Goal: Transaction & Acquisition: Obtain resource

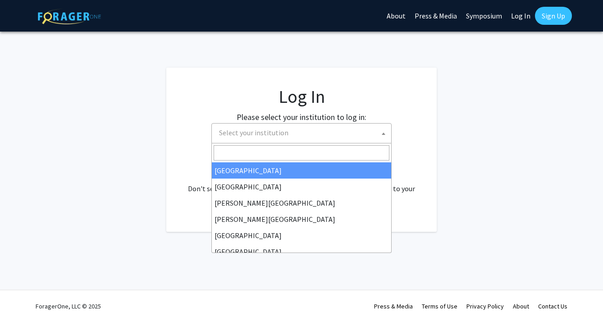
click at [315, 137] on span "Select your institution" at bounding box center [303, 132] width 176 height 18
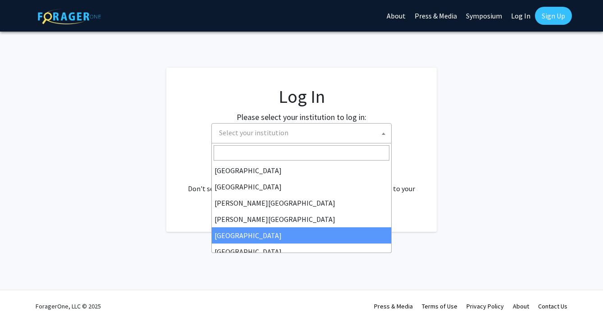
select select "6"
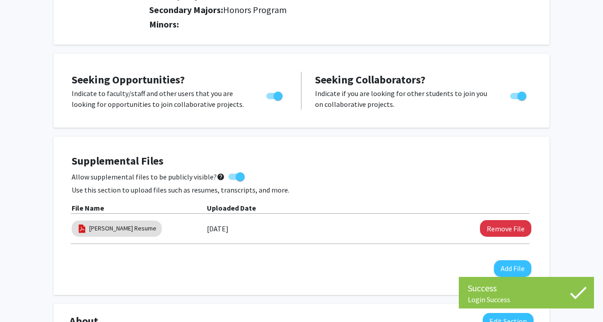
scroll to position [274, 0]
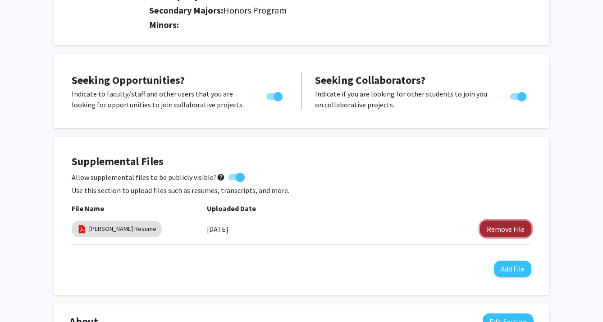
click at [499, 229] on button "Remove File" at bounding box center [505, 228] width 51 height 17
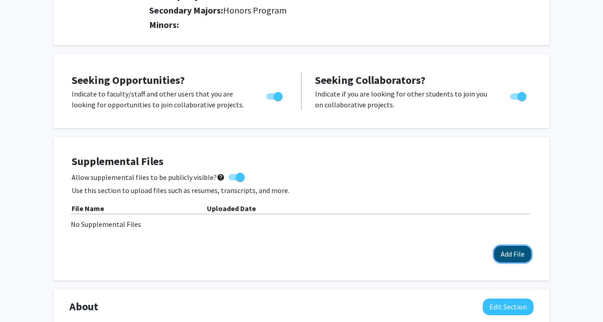
click at [511, 259] on button "Add File" at bounding box center [512, 254] width 37 height 17
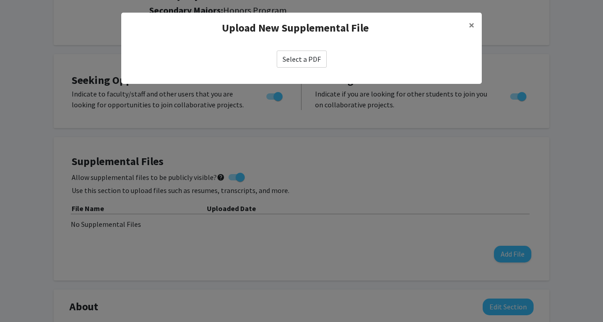
click at [287, 54] on label "Select a PDF" at bounding box center [302, 58] width 50 height 17
click at [0, 0] on input "Select a PDF" at bounding box center [0, 0] width 0 height 0
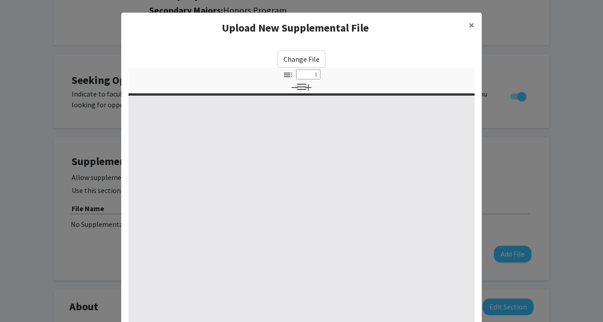
select select "custom"
type input "0"
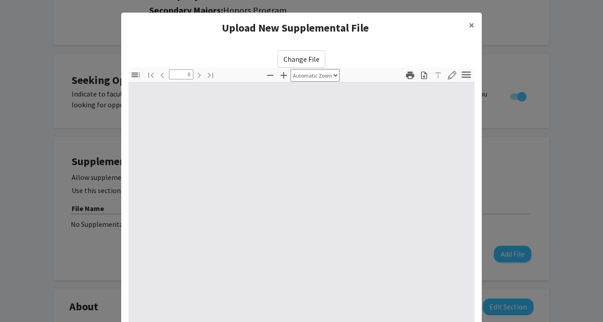
select select "custom"
type input "1"
select select "auto"
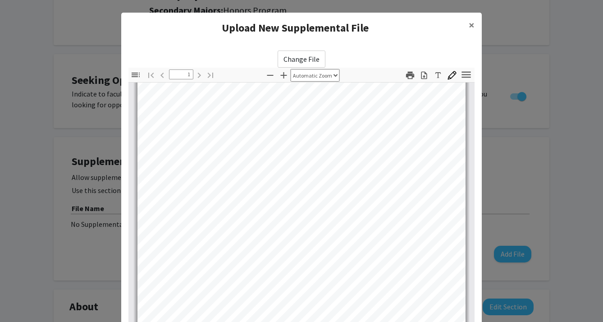
scroll to position [105, 0]
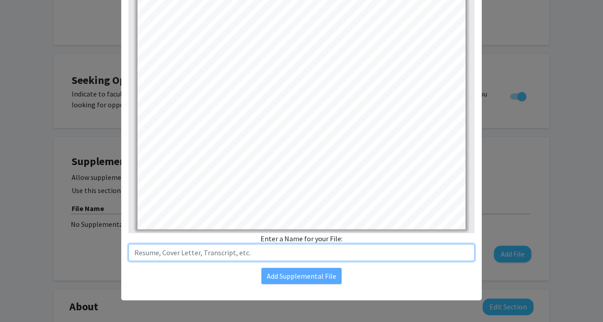
click at [326, 250] on input "text" at bounding box center [301, 252] width 346 height 17
type input "R"
type input "[PERSON_NAME] Resume"
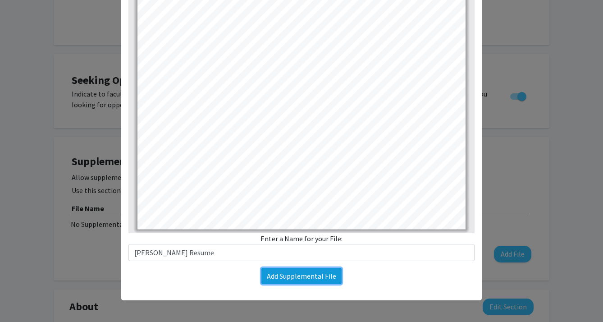
click at [294, 278] on button "Add Supplemental File" at bounding box center [301, 276] width 80 height 16
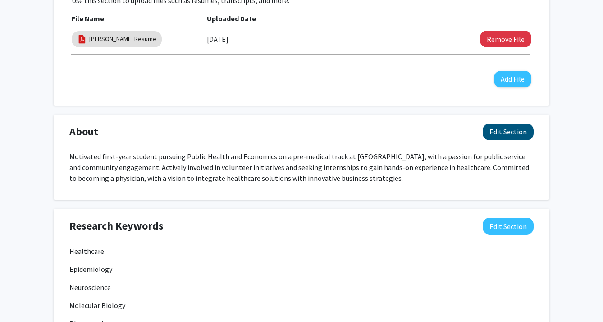
scroll to position [464, 0]
click at [503, 136] on button "Edit Section" at bounding box center [507, 131] width 51 height 17
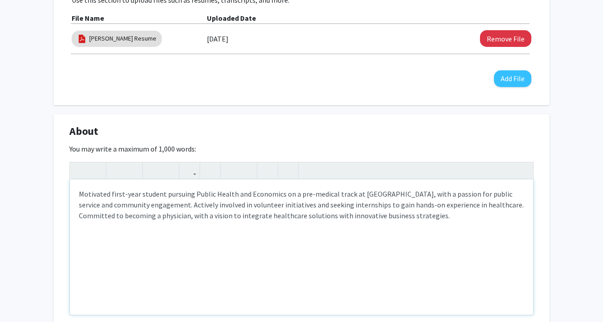
click at [116, 192] on p "Motivated first-year student pursuing Public Health and Economics on a pre-medi…" at bounding box center [301, 204] width 445 height 32
click at [592, 87] on div "[PERSON_NAME] Edit Section See Public View help Degree Level: Undergraduate Stu…" at bounding box center [301, 218] width 603 height 1301
click at [118, 230] on div "Motivated first-year student pursuing Public Health and Economics on a pre-medi…" at bounding box center [301, 246] width 463 height 135
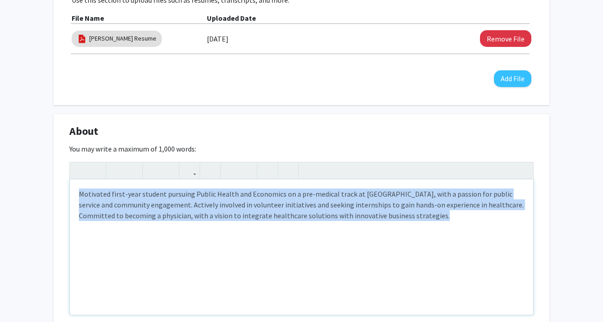
paste div "Note to users with screen readers: Please deactivate our accessibility plugin f…"
type textarea "<p>Sophomore at [GEOGRAPHIC_DATA] pursuing a dual major in Public Health and Ec…"
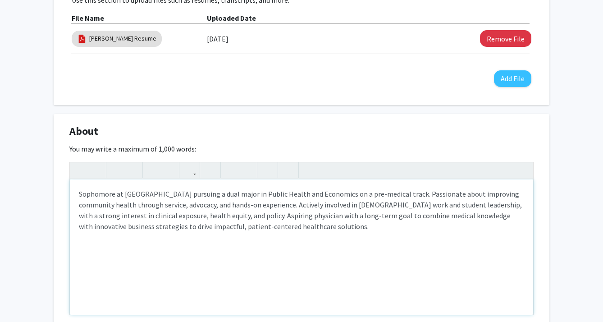
click at [110, 194] on p "Sophomore at [GEOGRAPHIC_DATA] pursuing a dual major in Public Health and Econo…" at bounding box center [301, 209] width 445 height 43
click at [157, 194] on p "Sophomore at [GEOGRAPHIC_DATA] pursuing a dual major in Public Health and Econo…" at bounding box center [301, 209] width 445 height 43
type textarea "<p>Sophomore at [GEOGRAPHIC_DATA] pursuing a dual major in Public Health and Ec…"
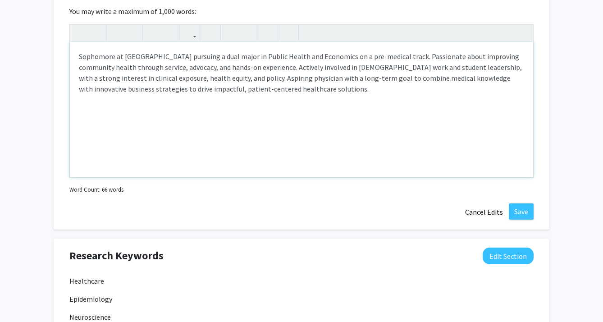
scroll to position [628, 0]
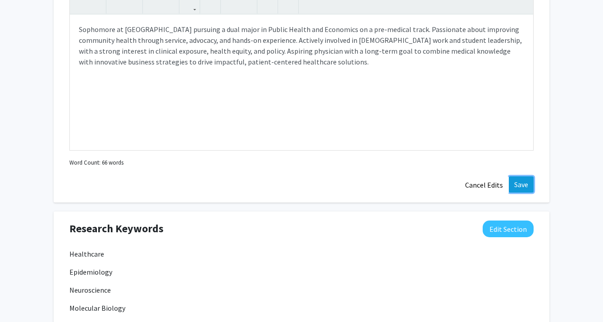
click at [516, 188] on button "Save" at bounding box center [521, 184] width 25 height 16
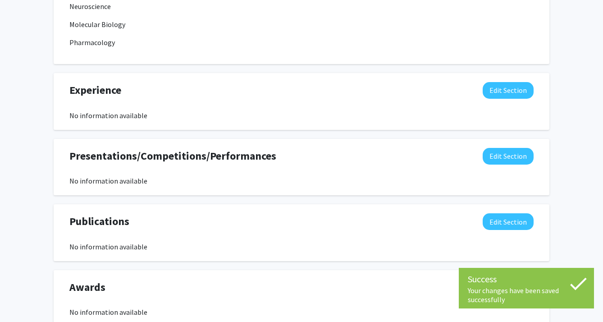
scroll to position [760, 0]
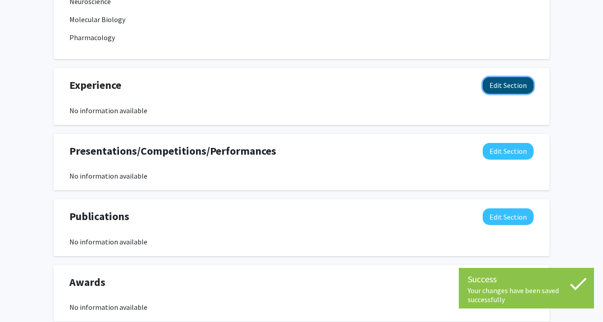
click at [502, 86] on button "Edit Section" at bounding box center [507, 85] width 51 height 17
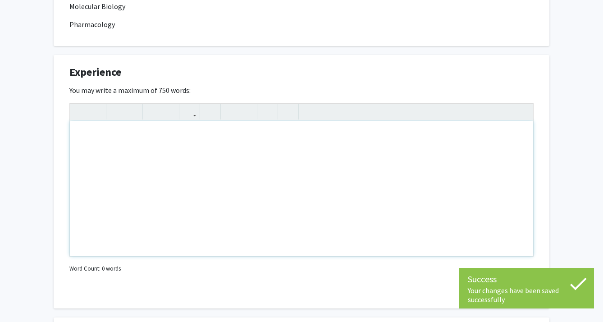
scroll to position [779, 0]
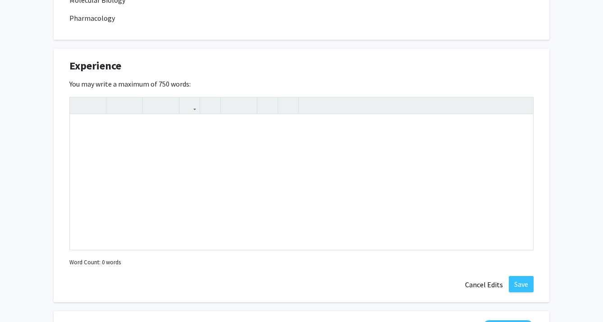
drag, startPoint x: 204, startPoint y: 85, endPoint x: 70, endPoint y: 70, distance: 135.1
click at [70, 70] on div "Experience Edit Section You may write a maximum of 750 words: Insert link Remov…" at bounding box center [302, 175] width 496 height 253
copy div "Experience Edit Section You may write a maximum of 750 words:"
click at [119, 171] on div "Note to users with screen readers: Please deactivate our accessibility plugin f…" at bounding box center [301, 181] width 463 height 135
paste div "Note to users with screen readers: Please deactivate our accessibility plugin f…"
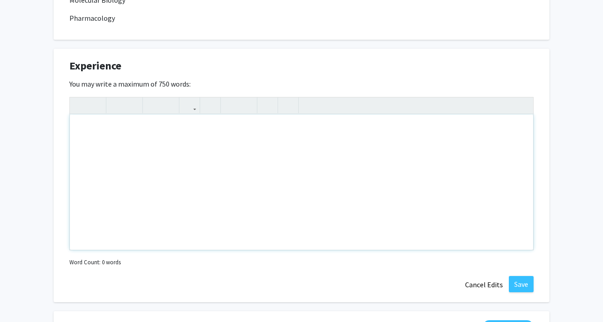
type textarea "<l>Ipsu dolor S ame conse, A’el sedd eiusm te incididunt utlabor et’d m aliqu e…"
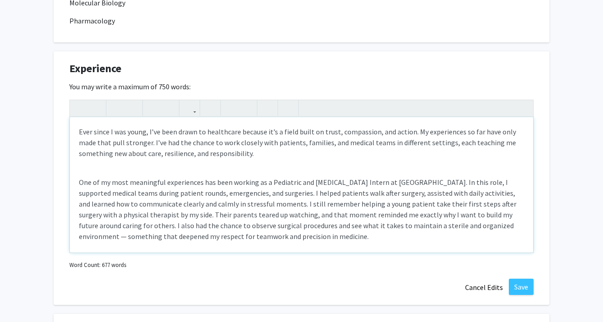
scroll to position [778, 0]
click at [142, 192] on p "One of my most meaningful experiences has been working as a Pediatric and [MEDI…" at bounding box center [301, 207] width 445 height 65
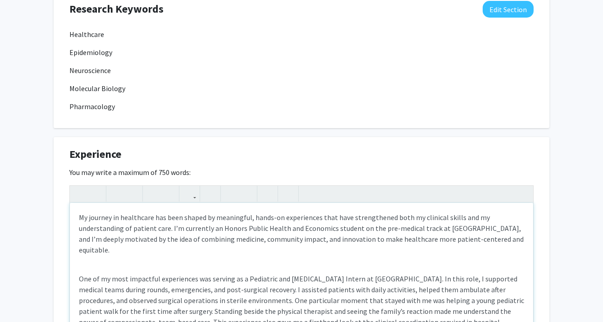
scroll to position [787, 0]
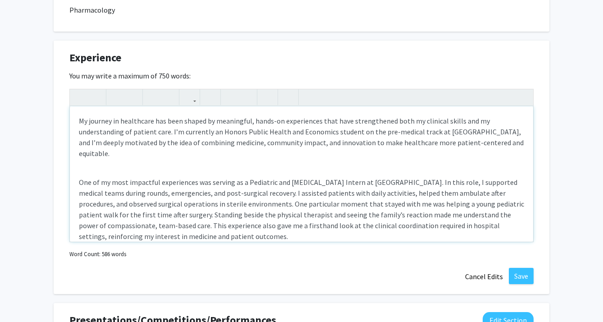
click at [164, 154] on div "My journey in healthcare has been shaped by meaningful, hands-on experiences th…" at bounding box center [301, 173] width 463 height 135
click at [194, 116] on p "My journey in healthcare has been shaped by meaningful, hands-on experiences th…" at bounding box center [301, 136] width 445 height 43
click at [251, 123] on p "My journey in healthcare has been shaped by meaningful, hands-on experiences th…" at bounding box center [301, 136] width 445 height 43
click at [412, 120] on p "My journey in healthcare has been shaped by meaningful and hands-on experiences…" at bounding box center [301, 136] width 445 height 43
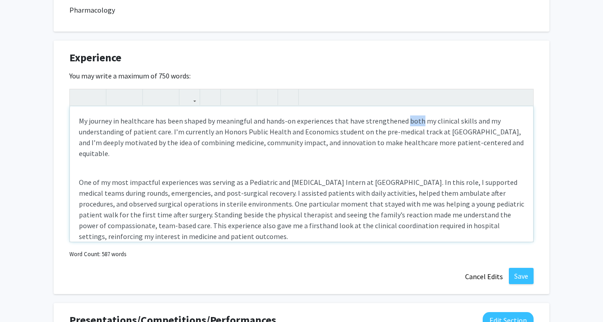
click at [412, 120] on p "My journey in healthcare has been shaped by meaningful and hands-on experiences…" at bounding box center [301, 136] width 445 height 43
click at [160, 130] on p "My journey in healthcare has been shaped by meaningful and hands-on experiences…" at bounding box center [301, 136] width 445 height 43
click at [185, 130] on p "My journey in healthcare has been shaped by meaningful and hands-on experiences…" at bounding box center [301, 136] width 445 height 43
click at [416, 131] on p "My journey in healthcare has been shaped by meaningful and hands-on experiences…" at bounding box center [301, 136] width 445 height 43
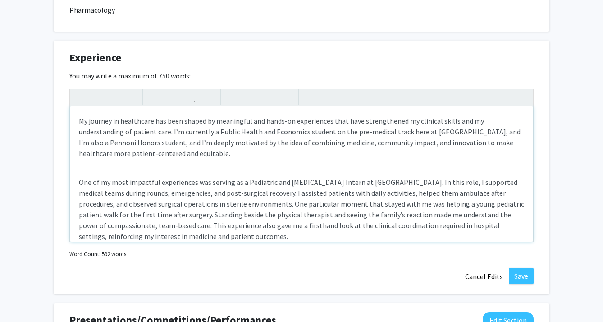
click at [168, 133] on p "My journey in healthcare has been shaped by meaningful and hands-on experiences…" at bounding box center [301, 136] width 445 height 43
click at [324, 130] on p "My journey in healthcare has been shaped by meaningful and hands-on experiences…" at bounding box center [301, 136] width 445 height 43
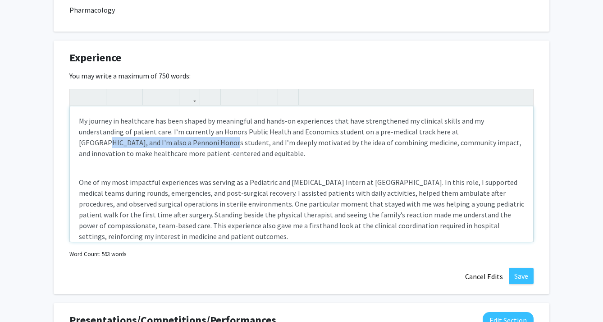
drag, startPoint x: 425, startPoint y: 130, endPoint x: 106, endPoint y: 142, distance: 319.6
click at [106, 142] on p "My journey in healthcare has been shaped by meaningful and hands-on experiences…" at bounding box center [301, 136] width 445 height 43
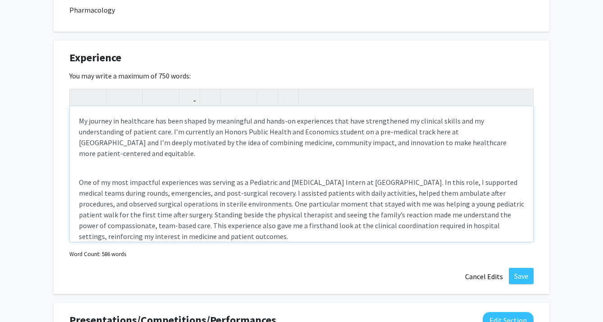
click at [454, 132] on p "My journey in healthcare has been shaped by meaningful and hands-on experiences…" at bounding box center [301, 136] width 445 height 43
click at [149, 142] on p "My journey in healthcare has been shaped by meaningful and hands-on experiences…" at bounding box center [301, 136] width 445 height 43
click at [207, 150] on div "My journey in healthcare has been shaped by meaningful and hands-on experiences…" at bounding box center [301, 173] width 463 height 135
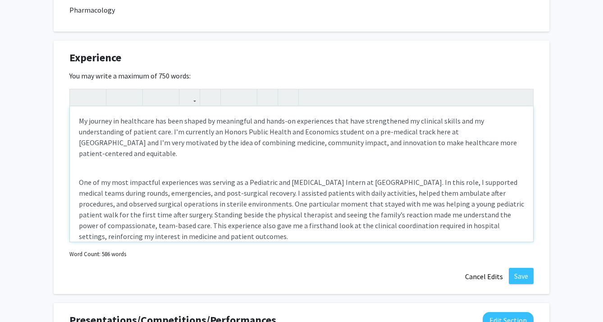
click at [229, 143] on p "My journey in healthcare has been shaped by meaningful and hands-on experiences…" at bounding box center [301, 136] width 445 height 43
click at [226, 145] on p "My journey in healthcare has been shaped by meaningful and hands-on experiences…" at bounding box center [301, 136] width 445 height 43
click at [229, 164] on div "My journey in healthcare has been shaped by meaningful and hands-on experiences…" at bounding box center [301, 173] width 463 height 135
click at [433, 143] on p "My journey in healthcare has been shaped by meaningful and hands-on experiences…" at bounding box center [301, 136] width 445 height 43
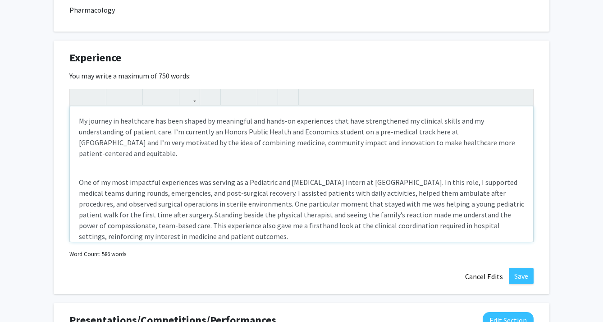
click at [428, 153] on div "My journey in healthcare has been shaped by meaningful and hands-on experiences…" at bounding box center [301, 173] width 463 height 135
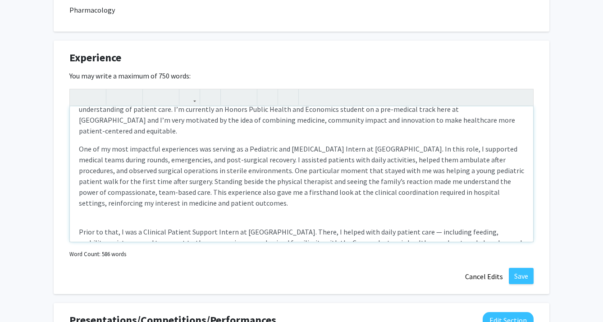
scroll to position [23, 0]
click at [359, 170] on p "One of my most impactful experiences was serving as a Pediatric and [MEDICAL_DA…" at bounding box center [301, 174] width 445 height 65
click at [116, 177] on p "One of my most impactful experiences was serving as a Pediatric and [MEDICAL_DA…" at bounding box center [301, 174] width 445 height 65
click at [510, 168] on p "One of my most impactful experiences was serving as a Pediatric and [MEDICAL_DA…" at bounding box center [301, 174] width 445 height 65
click at [512, 168] on p "One of my most impactful experiences was serving as a Pediatric and [MEDICAL_DA…" at bounding box center [301, 174] width 445 height 65
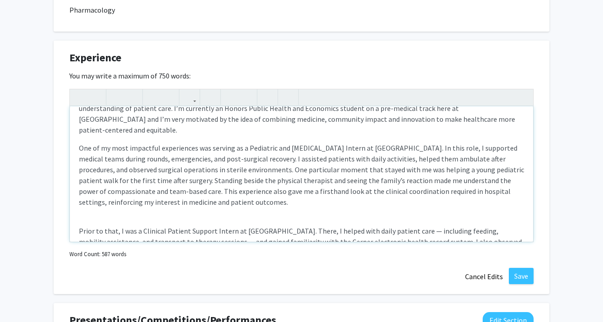
click at [405, 168] on p "One of my most impactful experiences was serving as a Pediatric and [MEDICAL_DA…" at bounding box center [301, 174] width 445 height 65
click at [227, 188] on p "One of my most impactful experiences was serving as a Pediatric and [MEDICAL_DA…" at bounding box center [301, 174] width 445 height 65
click at [261, 171] on p "One of my most impactful experiences was serving as a Pediatric and [MEDICAL_DA…" at bounding box center [301, 174] width 445 height 65
click at [360, 171] on p "One of my most impactful experiences was serving as a Pediatric and [MEDICAL_DA…" at bounding box center [301, 174] width 445 height 65
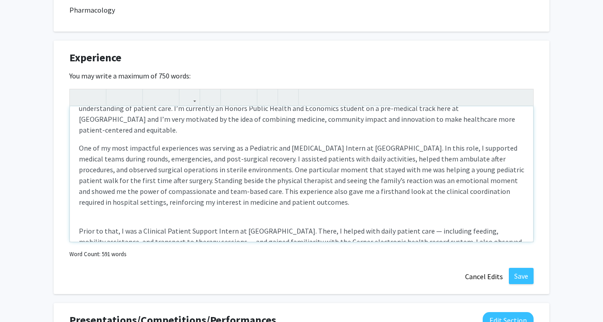
click at [240, 175] on p "One of my most impactful experiences was serving as a Pediatric and [MEDICAL_DA…" at bounding box center [301, 174] width 445 height 65
click at [309, 178] on p "One of my most impactful experiences was serving as a Pediatric and [MEDICAL_DA…" at bounding box center [301, 174] width 445 height 65
click at [405, 182] on p "One of my most impactful experiences was serving as a Pediatric and [MEDICAL_DA…" at bounding box center [301, 174] width 445 height 65
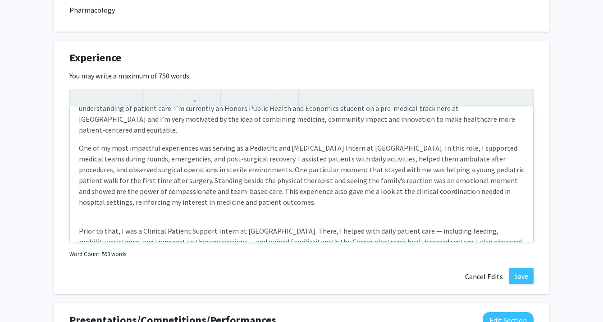
click at [215, 188] on p "One of my most impactful experiences was serving as a Pediatric and [MEDICAL_DA…" at bounding box center [301, 174] width 445 height 65
drag, startPoint x: 230, startPoint y: 192, endPoint x: 137, endPoint y: 194, distance: 93.7
click at [137, 195] on p "One of my most impactful experiences was serving as a Pediatric and [MEDICAL_DA…" at bounding box center [301, 174] width 445 height 65
drag, startPoint x: 475, startPoint y: 178, endPoint x: 479, endPoint y: 187, distance: 9.9
click at [479, 187] on p "One of my most impactful experiences was serving as a Pediatric and [MEDICAL_DA…" at bounding box center [301, 174] width 445 height 65
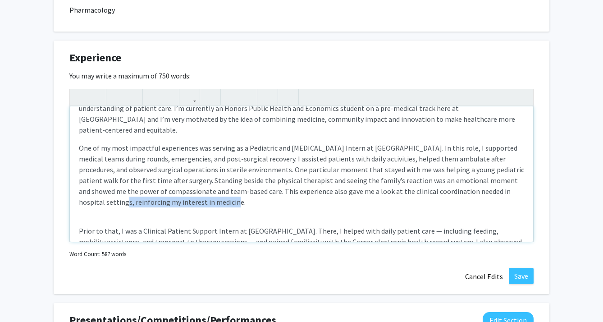
drag, startPoint x: 479, startPoint y: 188, endPoint x: 472, endPoint y: 180, distance: 10.8
click at [472, 180] on p "One of my most impactful experiences was serving as a Pediatric and [MEDICAL_DA…" at bounding box center [301, 174] width 445 height 65
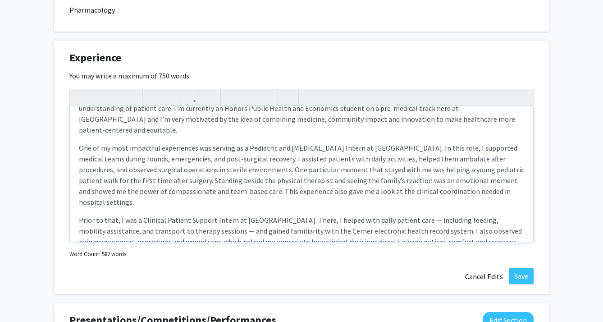
scroll to position [54, 0]
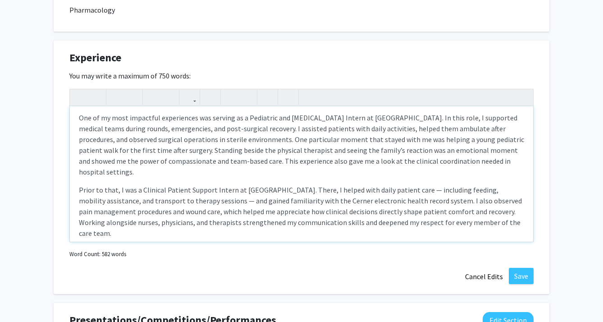
click at [415, 184] on p "Prior to that, I was a Clinical Patient Support Intern at [GEOGRAPHIC_DATA]. Th…" at bounding box center [301, 211] width 445 height 54
click at [419, 184] on p "Prior to that, I was a Clinical Patient Support Intern at [GEOGRAPHIC_DATA]. Th…" at bounding box center [301, 211] width 445 height 54
click at [223, 184] on p "Prior to that, I was a Clinical Patient Support Intern at [GEOGRAPHIC_DATA]. Th…" at bounding box center [301, 211] width 445 height 54
drag, startPoint x: 406, startPoint y: 181, endPoint x: 332, endPoint y: 177, distance: 74.4
click at [332, 184] on p "Prior to that, I was a Clinical Patient Support Intern at [GEOGRAPHIC_DATA]. Th…" at bounding box center [301, 211] width 445 height 54
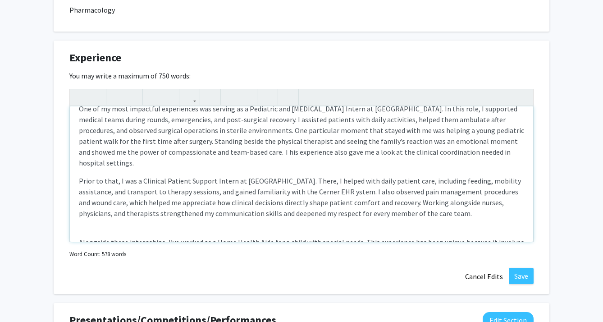
scroll to position [65, 0]
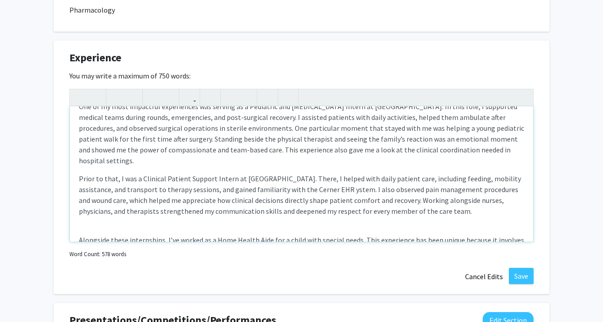
click at [235, 200] on div "My journey in healthcare has been shaped by meaningful and hands-on experiences…" at bounding box center [301, 173] width 463 height 135
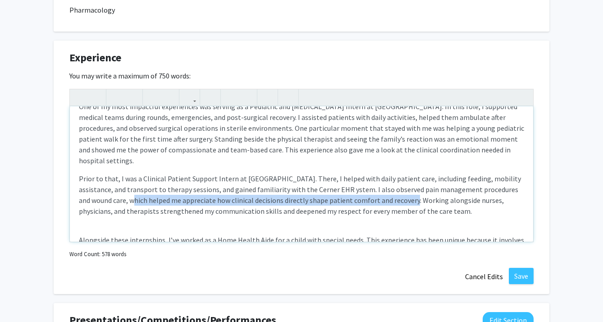
drag, startPoint x: 404, startPoint y: 178, endPoint x: 125, endPoint y: 177, distance: 278.9
click at [125, 177] on p "Prior to that, I was a Clinical Patient Support Intern at [GEOGRAPHIC_DATA]. Th…" at bounding box center [301, 194] width 445 height 43
drag, startPoint x: 405, startPoint y: 176, endPoint x: 116, endPoint y: 178, distance: 288.8
click at [116, 178] on p "Prior to that, I was a Clinical Patient Support Intern at [GEOGRAPHIC_DATA]. Th…" at bounding box center [301, 194] width 445 height 43
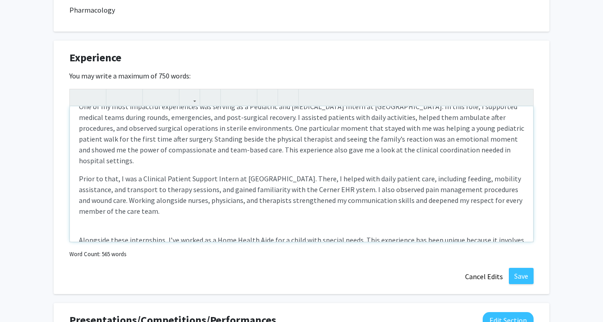
click at [223, 188] on p "Prior to that, I was a Clinical Patient Support Intern at [GEOGRAPHIC_DATA]. Th…" at bounding box center [301, 194] width 445 height 43
click at [223, 200] on div "My journey in healthcare has been shaped by meaningful and hands-on experiences…" at bounding box center [301, 173] width 463 height 135
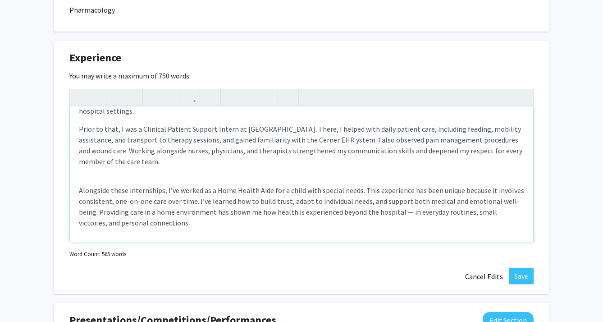
scroll to position [115, 0]
click at [223, 200] on p "Alongside these internships, I’ve worked as a Home Health Aide for a child with…" at bounding box center [301, 205] width 445 height 43
click at [254, 191] on p "Alongside these internships, I’ve worked as a Home Health Aide for a child with…" at bounding box center [301, 205] width 445 height 43
click at [184, 184] on p "Alongside these internships, I’ve worked as a Home Health Aide for a child with…" at bounding box center [301, 205] width 445 height 43
drag, startPoint x: 491, startPoint y: 178, endPoint x: 97, endPoint y: 189, distance: 393.9
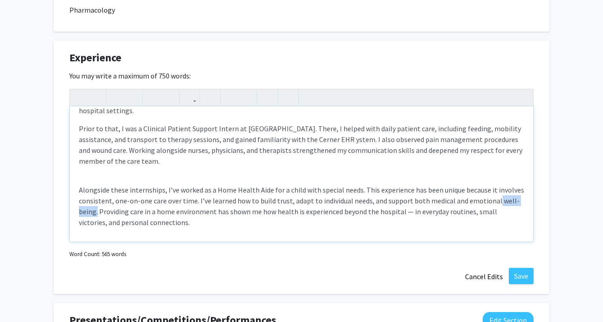
click at [97, 189] on p "Alongside these internships, I’ve worked as a Home Health Aide for a child with…" at bounding box center [301, 205] width 445 height 43
click at [150, 192] on p "Alongside these internships, I’ve worked as a Home Health Aide for a child with…" at bounding box center [301, 205] width 445 height 43
click at [205, 201] on p "Alongside these internships, I’ve worked as a Home Health Aide for a child with…" at bounding box center [301, 205] width 445 height 43
click at [246, 192] on p "Alongside these internships, I’ve worked as a Home Health Aide for a child with…" at bounding box center [301, 205] width 445 height 43
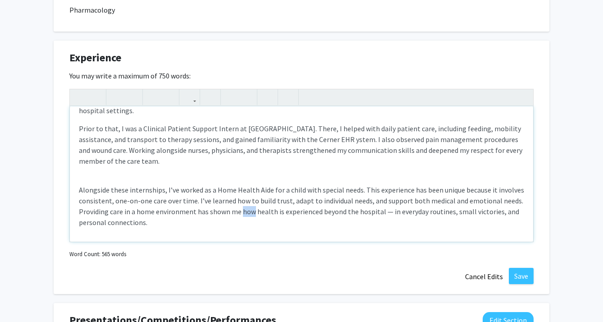
click at [246, 192] on p "Alongside these internships, I’ve worked as a Home Health Aide for a child with…" at bounding box center [301, 205] width 445 height 43
click at [387, 189] on p "Alongside these internships, I’ve worked as a Home Health Aide for a child with…" at bounding box center [301, 205] width 445 height 43
click at [290, 204] on p "Alongside these internships, I’ve worked as a Home Health Aide for a child with…" at bounding box center [301, 205] width 445 height 43
click at [296, 215] on div "My journey in healthcare has been shaped by meaningful and hands-on experiences…" at bounding box center [301, 173] width 463 height 135
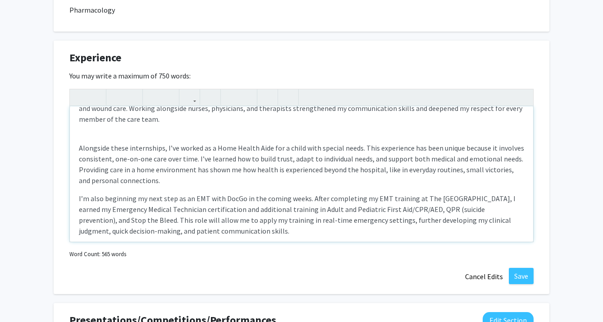
scroll to position [158, 0]
click at [218, 191] on p "I’m also beginning my next step as an EMT with DocGo in the coming weeks. After…" at bounding box center [301, 212] width 445 height 43
click at [263, 191] on p "I’m also beginning my next step as an EMT with DocGo in the coming weeks. After…" at bounding box center [301, 212] width 445 height 43
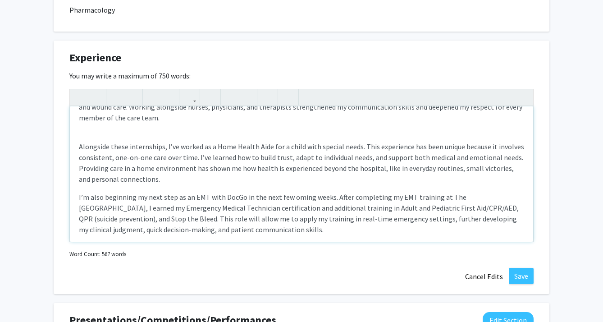
click at [302, 191] on p "I’m also beginning my next step as an EMT with DocGo in the next few oming week…" at bounding box center [301, 212] width 445 height 43
click at [317, 191] on p "I’m also beginning my next step as an EMT with DocGo in the next few weeks. Aft…" at bounding box center [301, 212] width 445 height 43
click at [259, 191] on p "I’m also beginning my next step as an EMT with DocGo in the next few weeks. Aft…" at bounding box center [301, 212] width 445 height 43
click at [375, 191] on p "I’m also beginning my next step as an EMT with DocGo in the next few weeks. Aft…" at bounding box center [301, 212] width 445 height 43
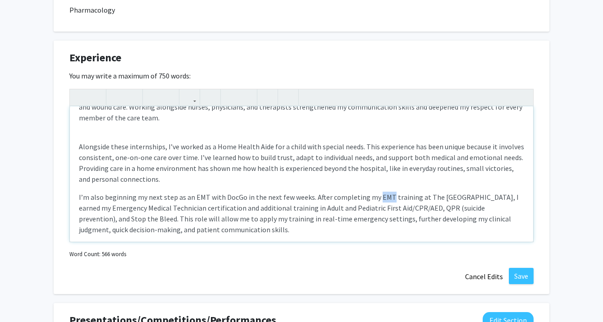
click at [375, 191] on p "I’m also beginning my next step as an EMT with DocGo in the next few weeks. Aft…" at bounding box center [301, 212] width 445 height 43
click at [253, 191] on p "I’m also beginning my next step as an EMT with DocGo in the next few weeks. Aft…" at bounding box center [301, 212] width 445 height 43
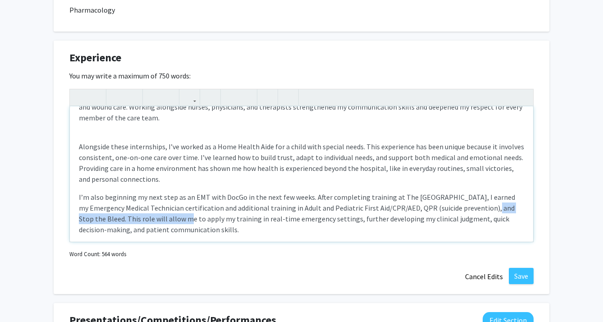
drag, startPoint x: 470, startPoint y: 185, endPoint x: 172, endPoint y: 199, distance: 298.6
click at [172, 199] on p "I’m also beginning my next step as an EMT with DocGo in the next few weeks. Aft…" at bounding box center [301, 212] width 445 height 43
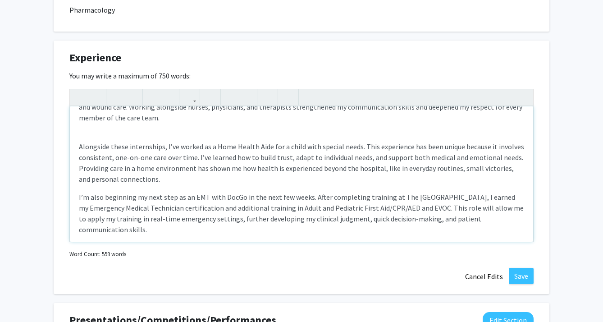
click at [161, 200] on p "I’m also beginning my next step as an EMT with DocGo in the next few weeks. Aft…" at bounding box center [301, 212] width 445 height 43
click at [160, 208] on p "I’m also beginning my next step as an EMT with DocGo in the next few weeks. Aft…" at bounding box center [301, 212] width 445 height 43
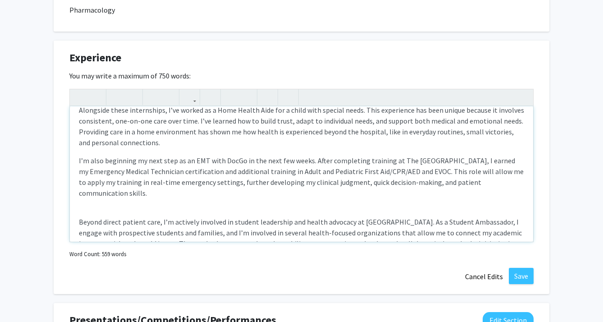
scroll to position [205, 0]
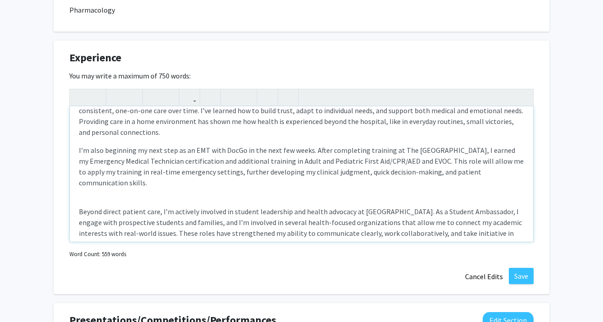
click at [94, 176] on div "My journey in healthcare has been shaped by meaningful and hands-on experiences…" at bounding box center [301, 173] width 463 height 135
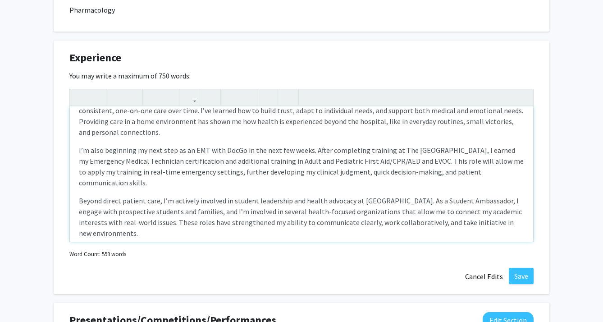
click at [78, 177] on div "My journey in healthcare has been shaped by meaningful and hands-on experiences…" at bounding box center [301, 173] width 463 height 135
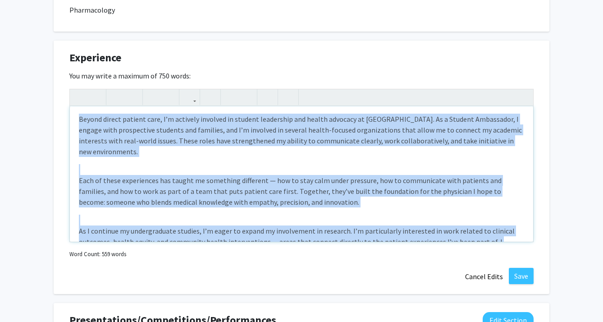
drag, startPoint x: 78, startPoint y: 178, endPoint x: 103, endPoint y: 280, distance: 104.3
click at [103, 280] on div "Experience Edit Section You may write a maximum of 750 words: My journey in hea…" at bounding box center [302, 167] width 496 height 253
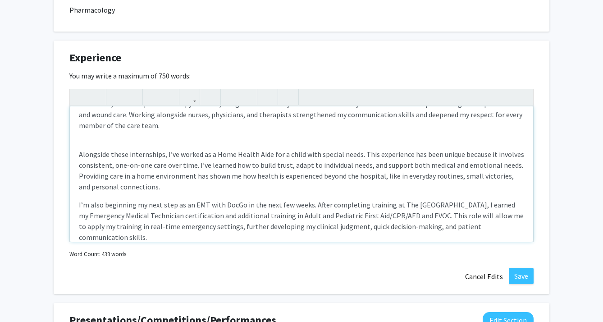
scroll to position [189, 0]
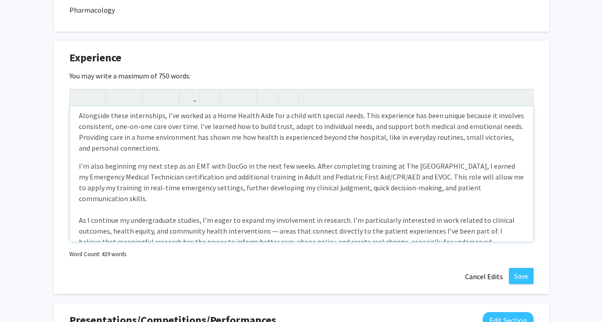
click at [268, 208] on p "I’m also beginning my next step as an EMT with DocGo in the next few weeks. Aft…" at bounding box center [301, 208] width 445 height 97
click at [259, 227] on div "My journey in healthcare has been shaped by meaningful and hands-on experiences…" at bounding box center [301, 173] width 463 height 135
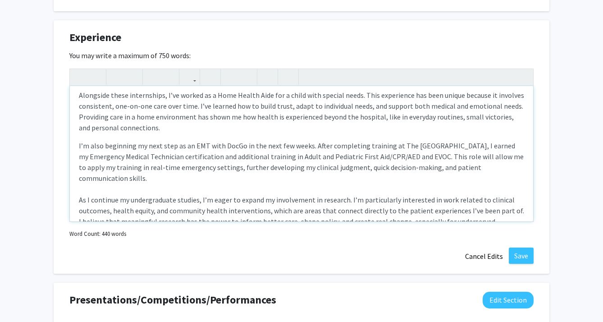
scroll to position [818, 0]
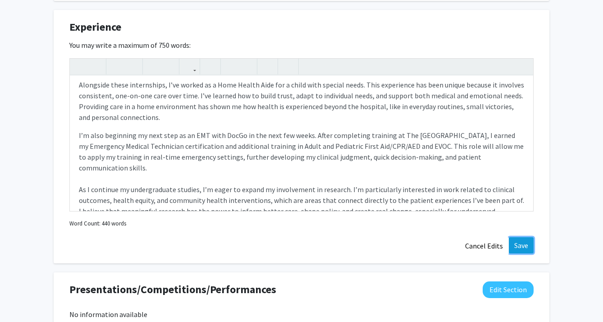
click at [519, 242] on button "Save" at bounding box center [521, 245] width 25 height 16
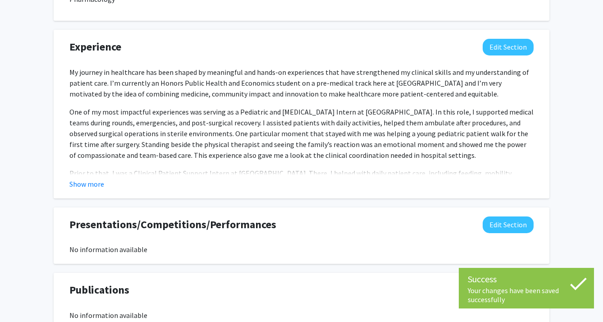
scroll to position [794, 0]
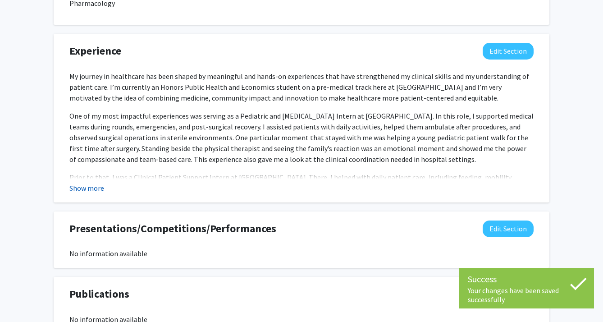
click at [88, 187] on button "Show more" at bounding box center [86, 187] width 35 height 11
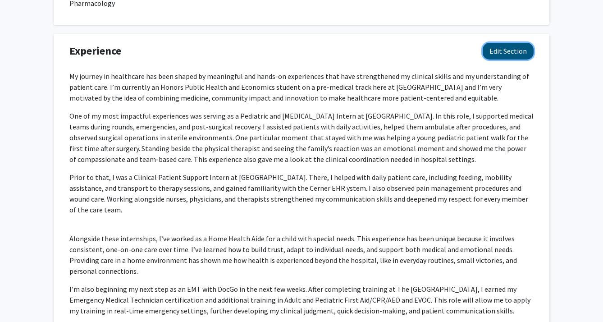
click at [522, 50] on button "Edit Section" at bounding box center [507, 51] width 51 height 17
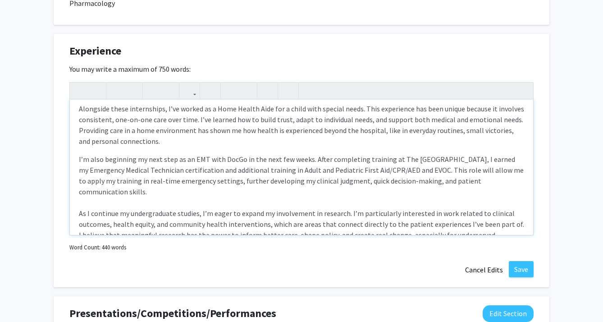
scroll to position [0, 0]
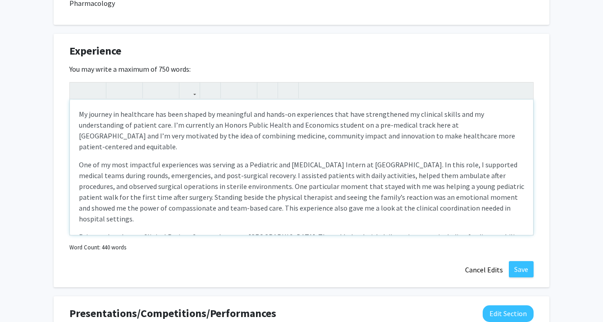
click at [171, 166] on p "One of my most impactful experiences was serving as a Pediatric and [MEDICAL_DA…" at bounding box center [301, 191] width 445 height 65
click at [166, 166] on p "One of my most impactful experiences was serving as a Pediatric and [MEDICAL_DA…" at bounding box center [301, 191] width 445 height 65
click at [393, 195] on p "One of my most impactful experiences was serving as a Pediatric and [MEDICAL_DA…" at bounding box center [301, 191] width 445 height 65
type textarea "<l>Ip dolorsi am consectetu adi elit seddoe te incididunt utl etdol-ma aliquaen…"
click at [525, 265] on button "Save" at bounding box center [521, 269] width 25 height 16
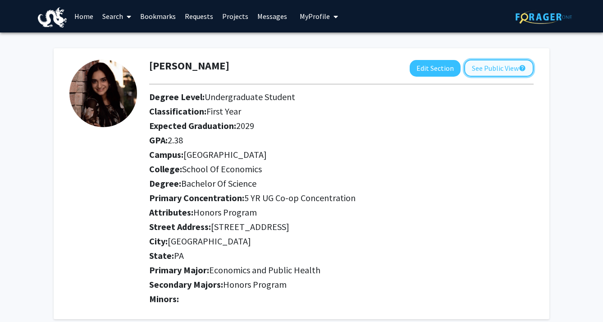
click at [493, 73] on button "See Public View help" at bounding box center [498, 67] width 69 height 17
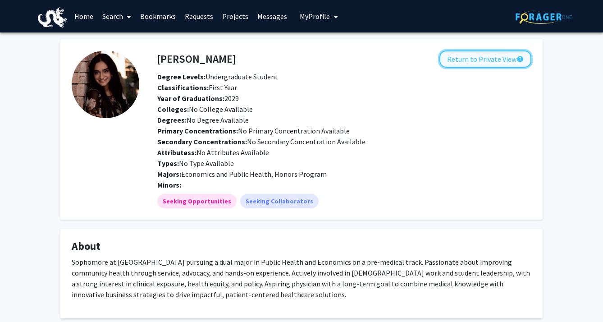
click at [479, 50] on button "Return to Private View help" at bounding box center [485, 58] width 92 height 17
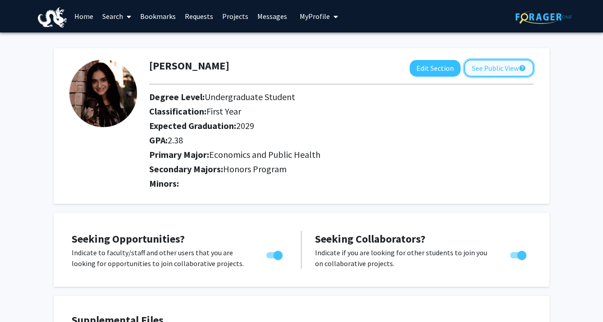
click at [489, 68] on button "See Public View help" at bounding box center [498, 67] width 69 height 17
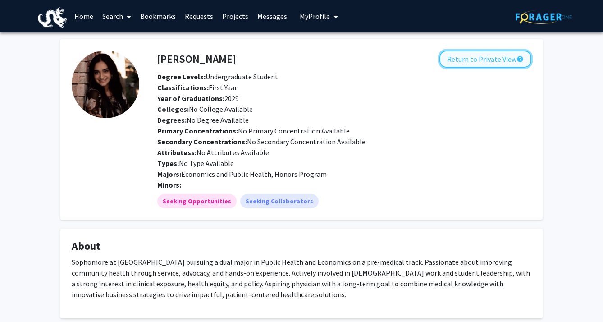
click at [510, 55] on button "Return to Private View help" at bounding box center [485, 58] width 92 height 17
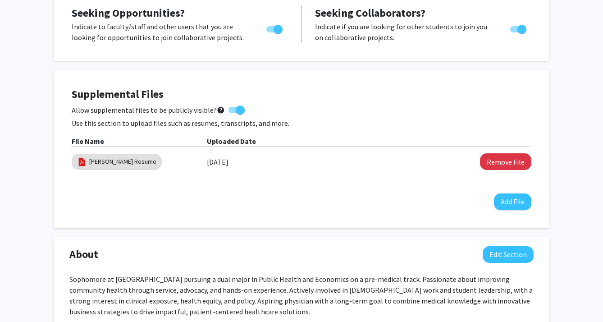
scroll to position [245, 0]
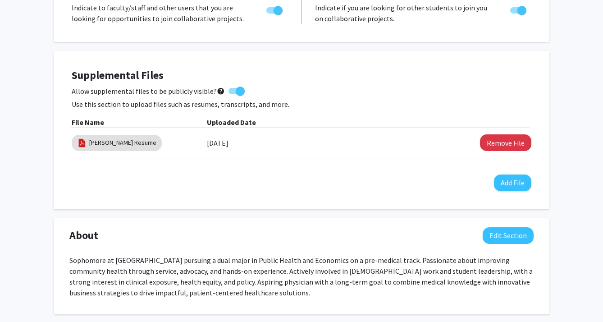
click at [236, 90] on span at bounding box center [240, 90] width 9 height 9
click at [233, 94] on input "Allow supplemental files to be publicly visible? help" at bounding box center [232, 94] width 0 height 0
checkbox input "false"
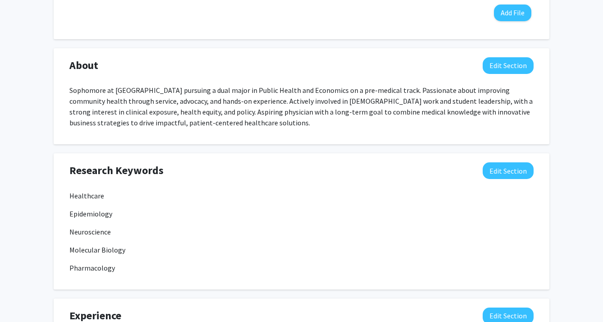
scroll to position [0, 0]
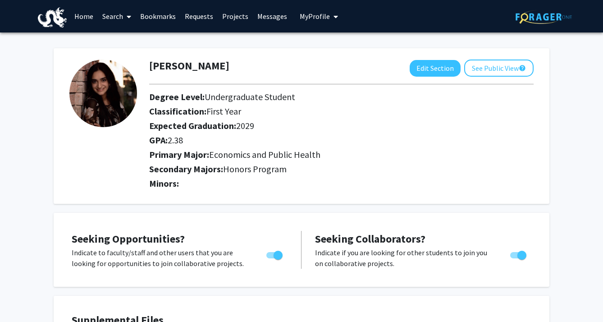
click at [104, 14] on link "Search" at bounding box center [117, 16] width 38 height 32
click at [134, 39] on span "Faculty/Staff" at bounding box center [131, 41] width 66 height 18
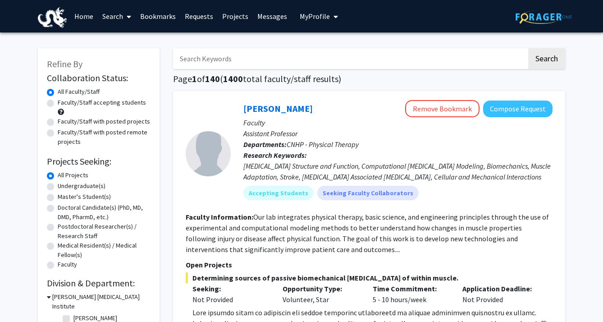
click at [106, 105] on label "Faculty/Staff accepting students" at bounding box center [102, 102] width 88 height 9
click at [64, 104] on input "Faculty/Staff accepting students" at bounding box center [61, 101] width 6 height 6
radio input "true"
click at [83, 188] on label "Undergraduate(s)" at bounding box center [82, 185] width 48 height 9
click at [64, 187] on input "Undergraduate(s)" at bounding box center [61, 184] width 6 height 6
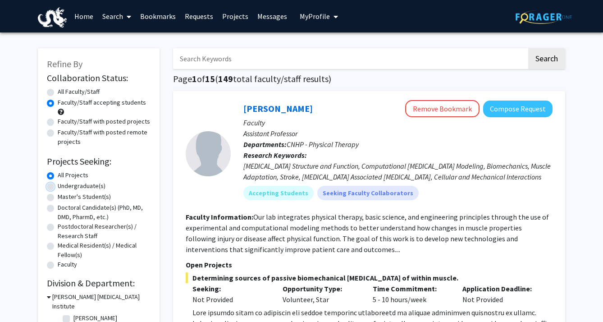
radio input "true"
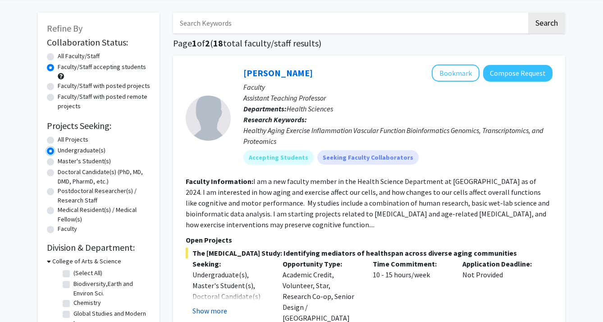
scroll to position [5, 0]
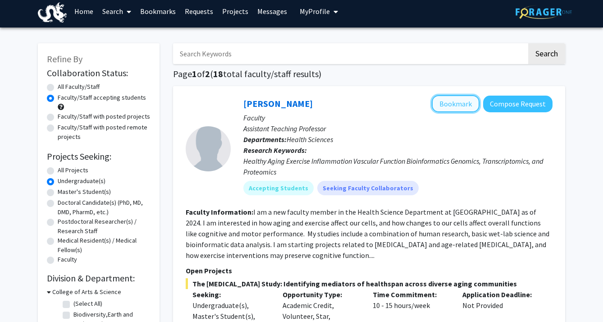
click at [469, 109] on button "Bookmark" at bounding box center [456, 103] width 48 height 17
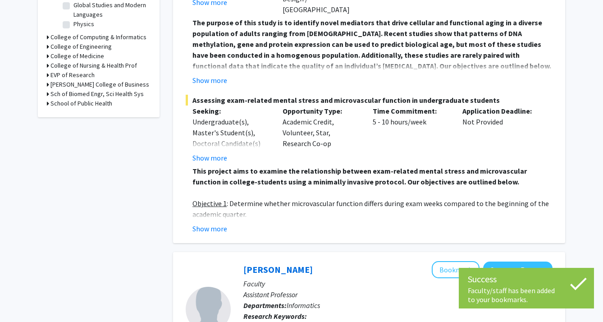
scroll to position [442, 0]
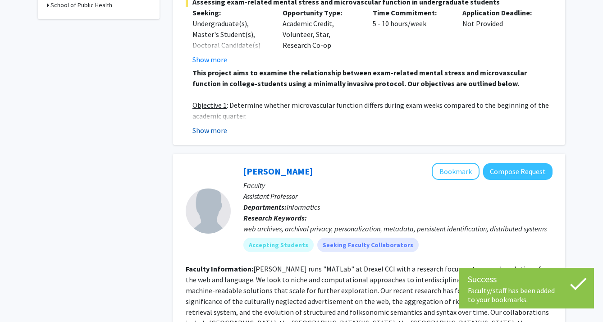
click at [215, 125] on button "Show more" at bounding box center [209, 130] width 35 height 11
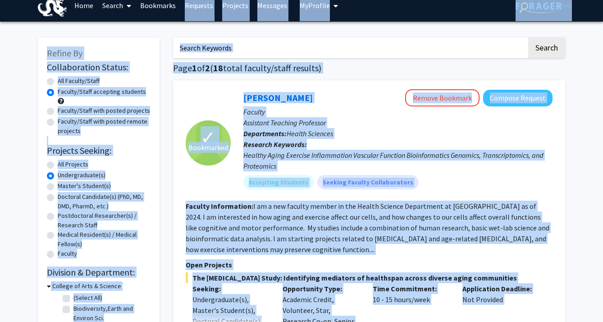
scroll to position [9, 0]
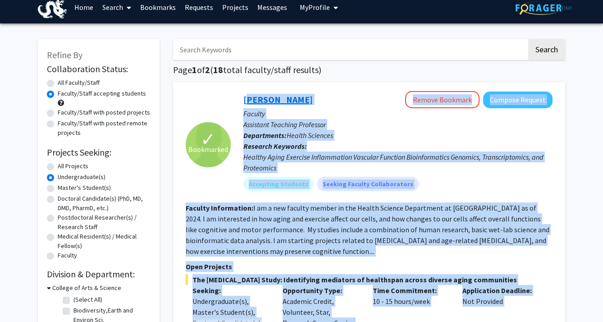
drag, startPoint x: 228, startPoint y: 227, endPoint x: 247, endPoint y: 96, distance: 133.0
copy fg-search-faculty "Loremi Dolor Sitame Consecte Adipisc Elitsed Doeiusm Temporinc Utlabore Etdolor…"
click at [287, 148] on b "Research Keywords:" at bounding box center [275, 145] width 64 height 9
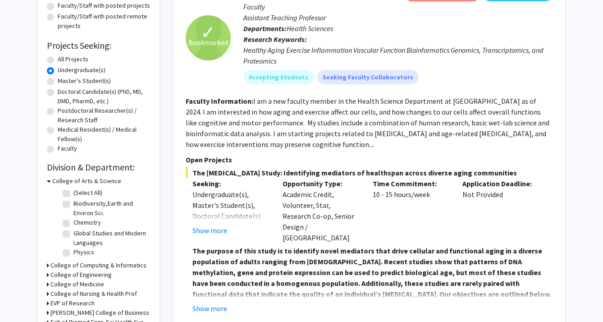
scroll to position [204, 0]
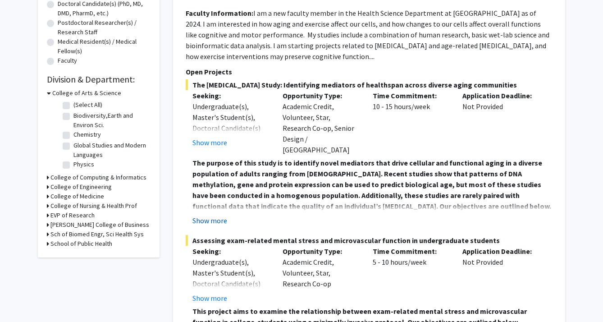
click at [214, 215] on button "Show more" at bounding box center [209, 220] width 35 height 11
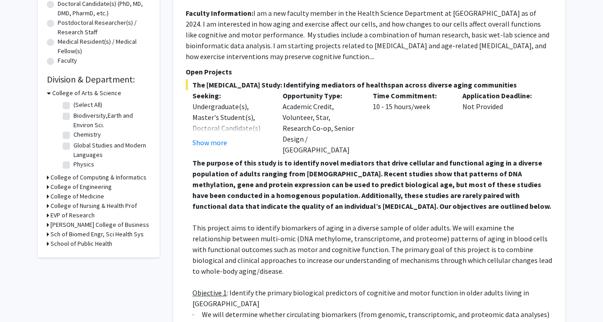
click at [283, 123] on div "Opportunity Type: Academic Credit, Volunteer, Star, Research Co-op, Senior Desi…" at bounding box center [321, 122] width 90 height 65
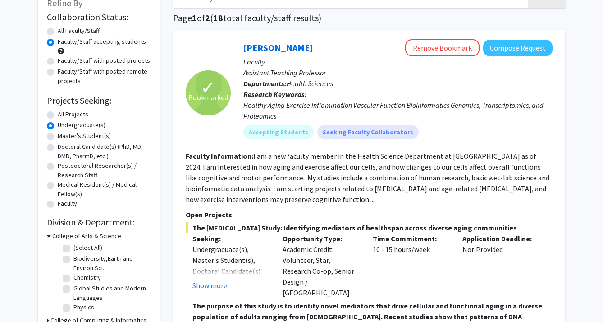
scroll to position [0, 0]
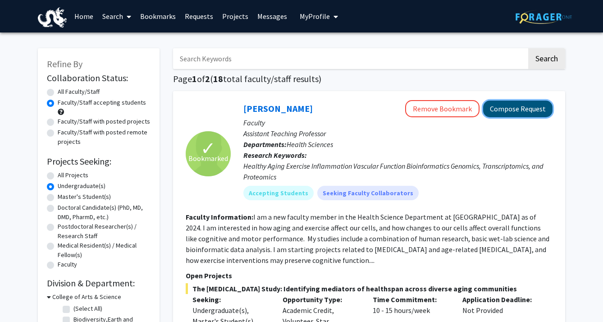
click at [517, 109] on button "Compose Request" at bounding box center [517, 108] width 69 height 17
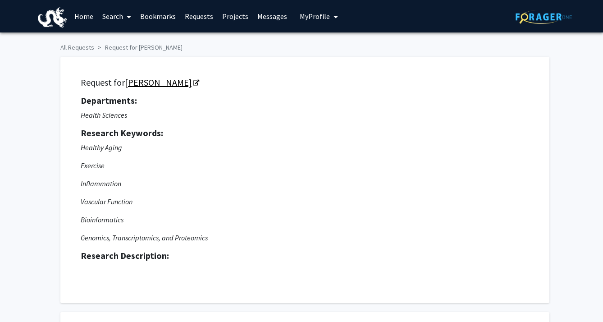
click at [150, 85] on link "[PERSON_NAME]" at bounding box center [161, 82] width 73 height 11
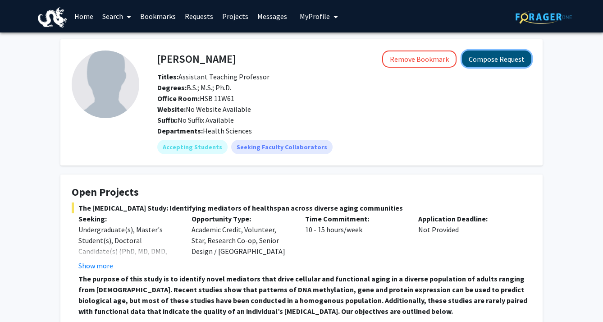
click at [492, 66] on button "Compose Request" at bounding box center [496, 58] width 69 height 17
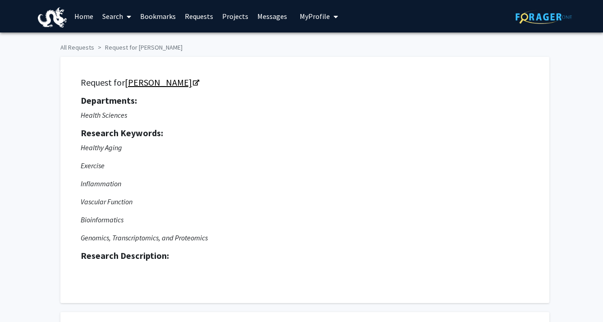
click at [177, 78] on link "Meghan Smith" at bounding box center [161, 82] width 73 height 11
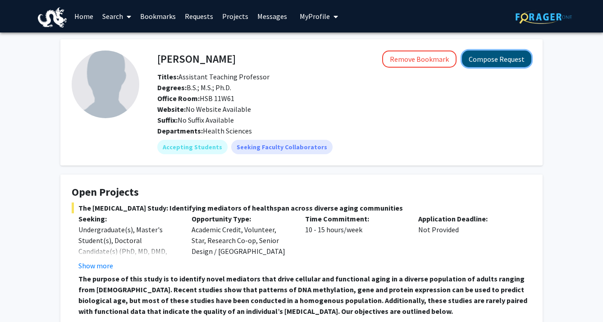
click at [492, 59] on button "Compose Request" at bounding box center [496, 58] width 69 height 17
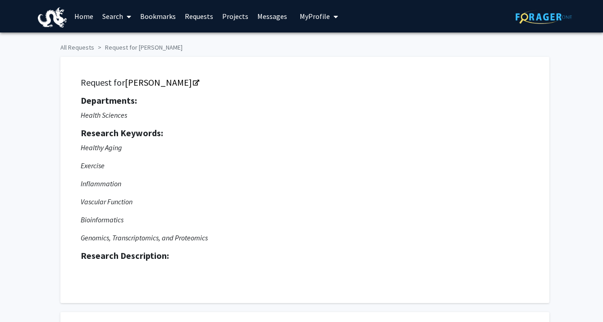
click at [91, 212] on icon "Healthy Aging Exercise Inflammation Vascular Function Bioinformatics Genomics, …" at bounding box center [305, 192] width 448 height 101
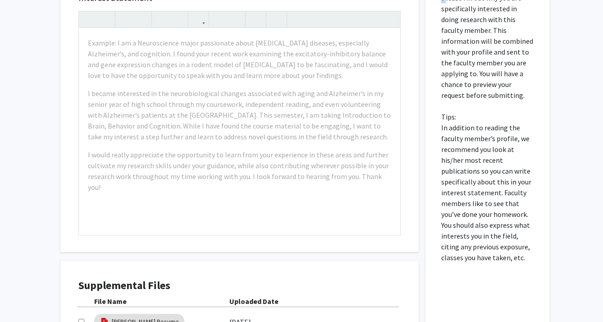
scroll to position [554, 0]
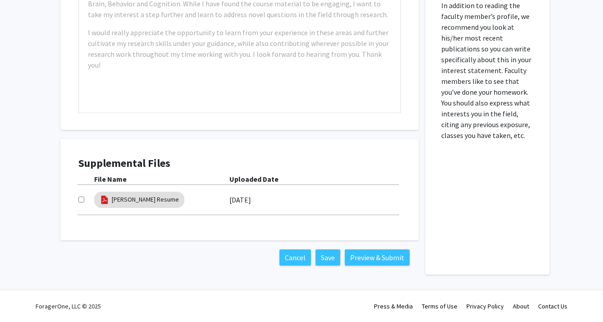
drag, startPoint x: 442, startPoint y: 82, endPoint x: 509, endPoint y: 175, distance: 114.3
click at [509, 175] on div "Please fill out why you are specifically interested in doing research with this…" at bounding box center [487, 67] width 110 height 413
copy p
click at [362, 61] on div "Example: I am a Neuroscience major passionate about neurodegenerative diseases,…" at bounding box center [239, 9] width 321 height 206
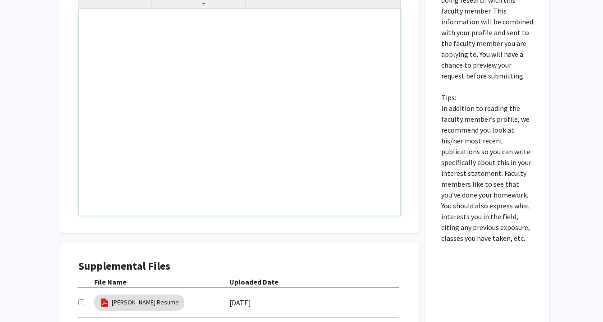
scroll to position [282, 0]
